Goal: Information Seeking & Learning: Learn about a topic

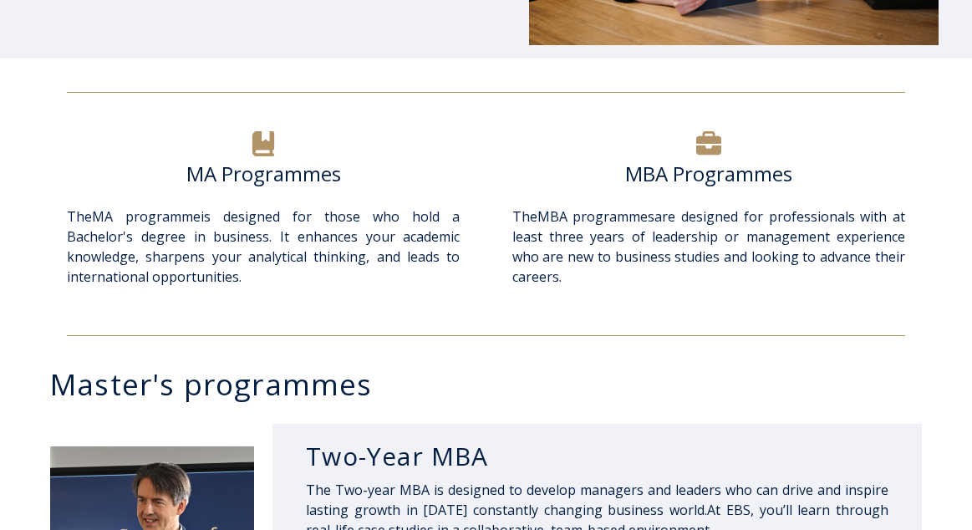
scroll to position [491, 0]
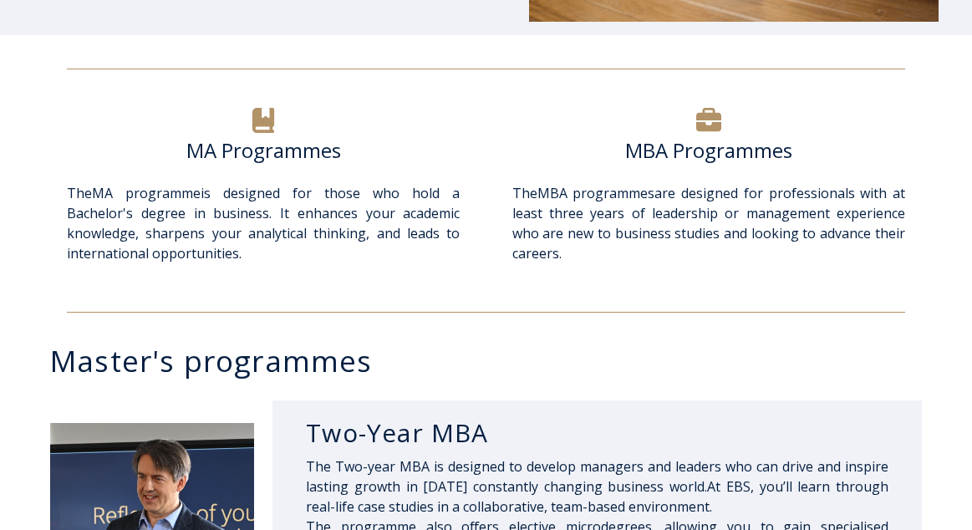
click at [268, 133] on div at bounding box center [263, 121] width 393 height 34
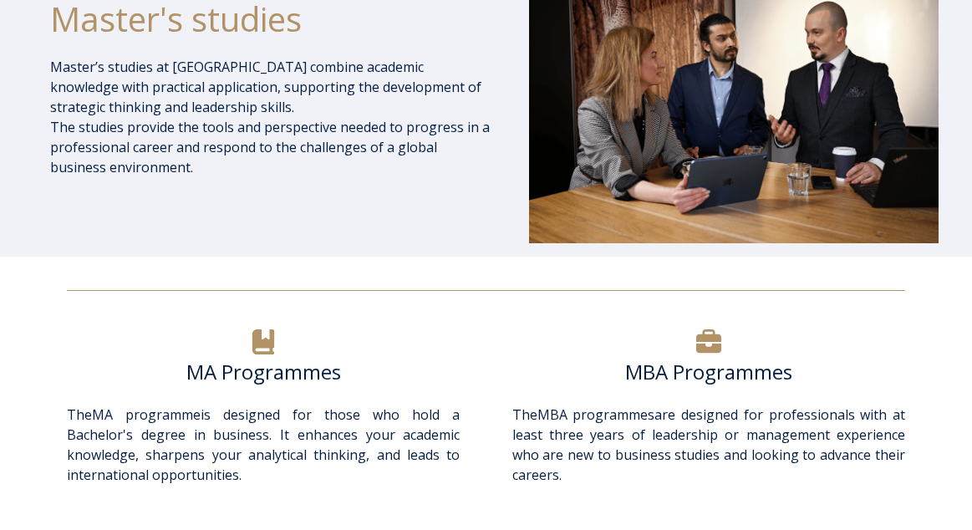
scroll to position [376, 0]
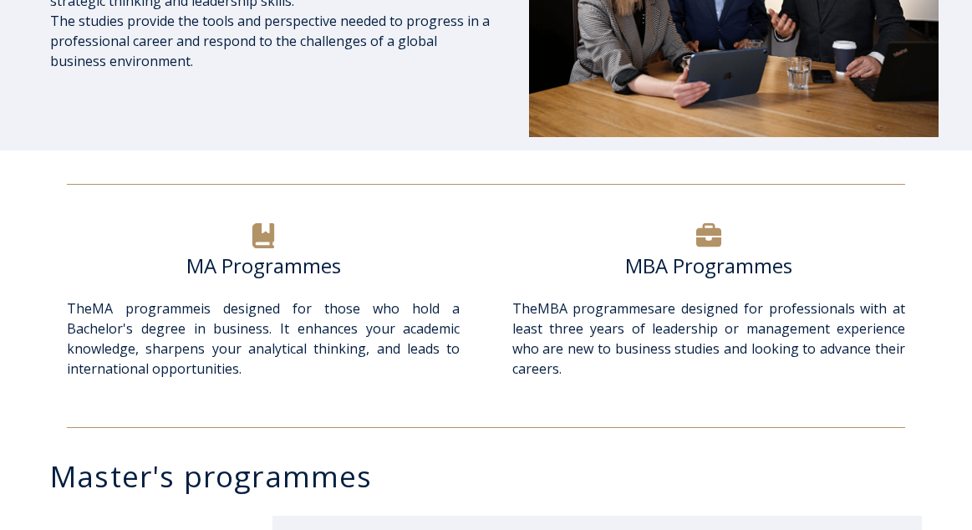
drag, startPoint x: 158, startPoint y: 330, endPoint x: 276, endPoint y: 378, distance: 127.0
click at [276, 378] on p "The MA programme is designed for those who hold a Bachelor's degree in business…" at bounding box center [263, 338] width 393 height 80
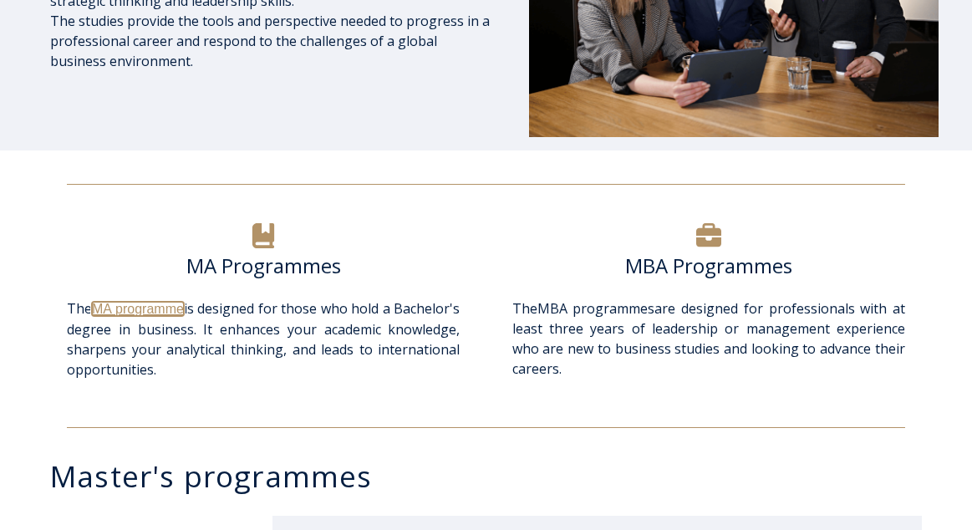
click at [155, 306] on link "MA programme" at bounding box center [138, 309] width 92 height 14
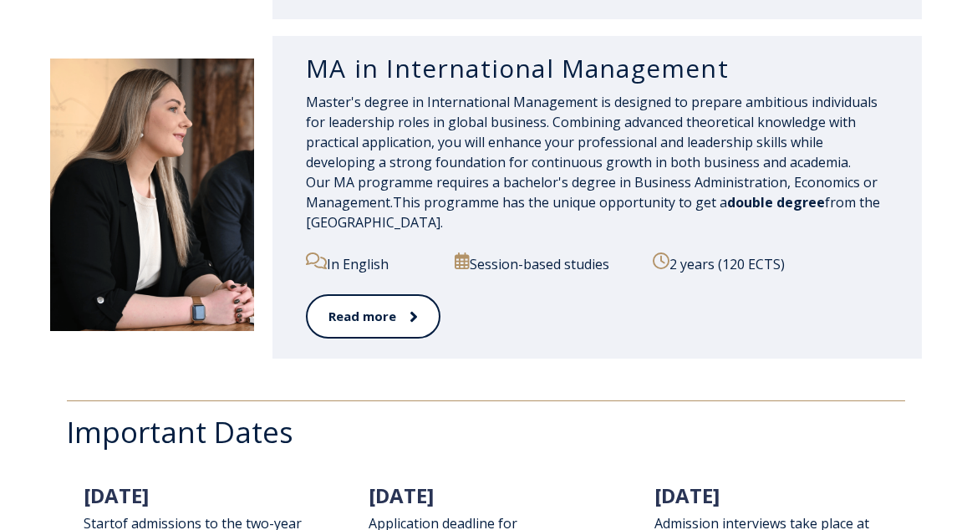
scroll to position [1875, 0]
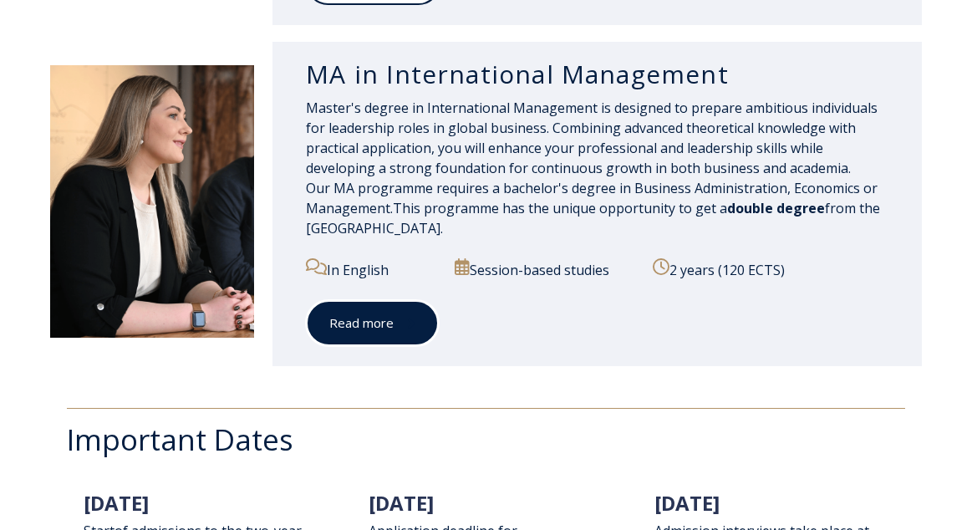
click at [399, 315] on span at bounding box center [404, 323] width 22 height 17
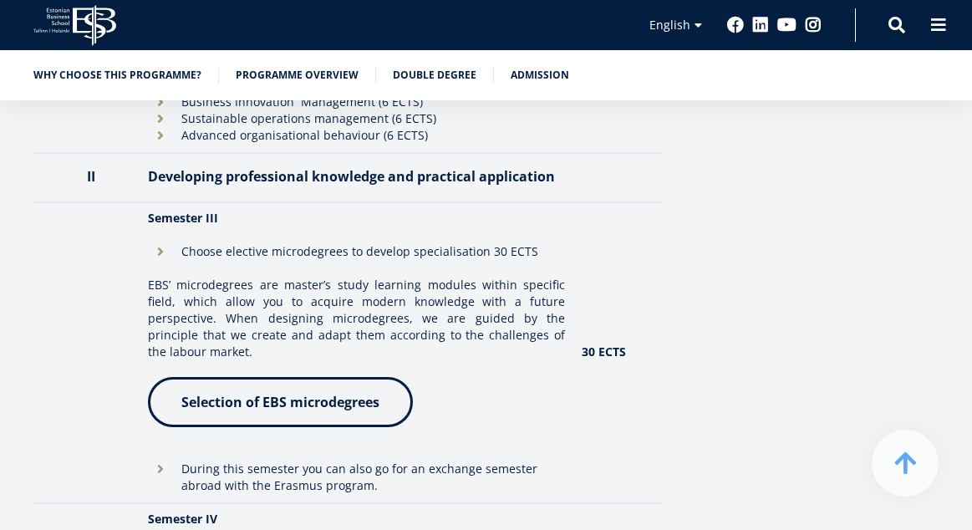
scroll to position [2047, 0]
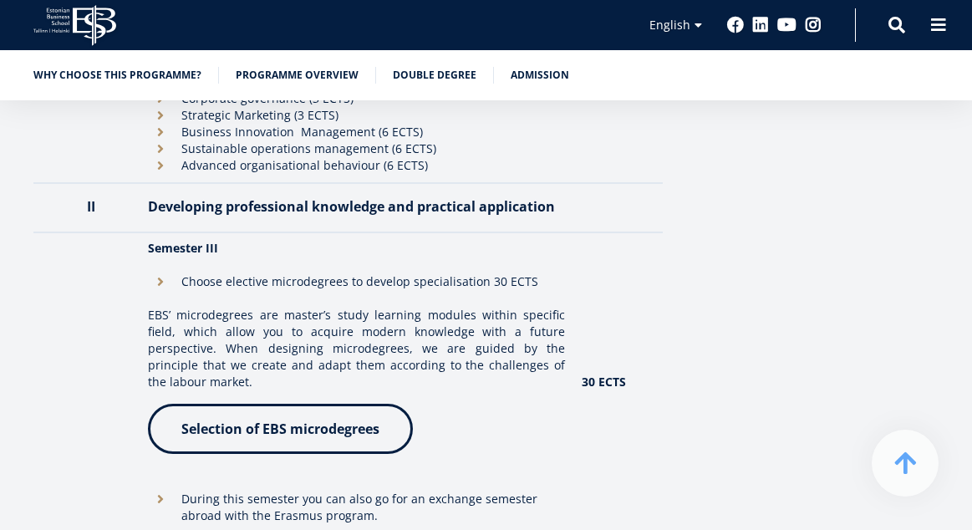
click at [302, 419] on span "Selection of EBS microdegrees" at bounding box center [280, 428] width 198 height 18
